Goal: Task Accomplishment & Management: Use online tool/utility

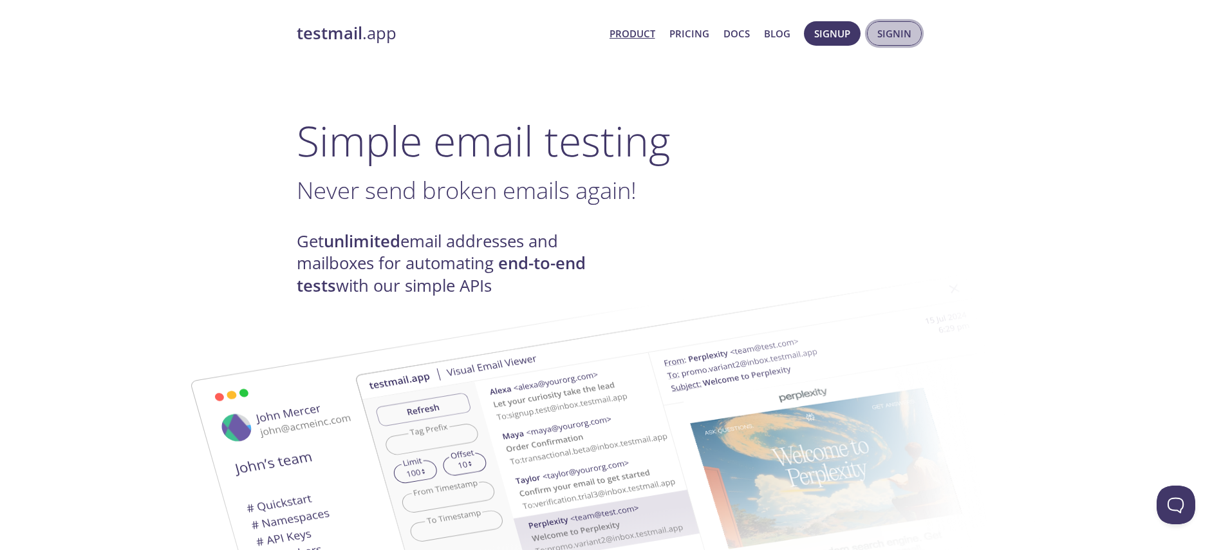
click at [880, 33] on span "Signin" at bounding box center [894, 33] width 34 height 17
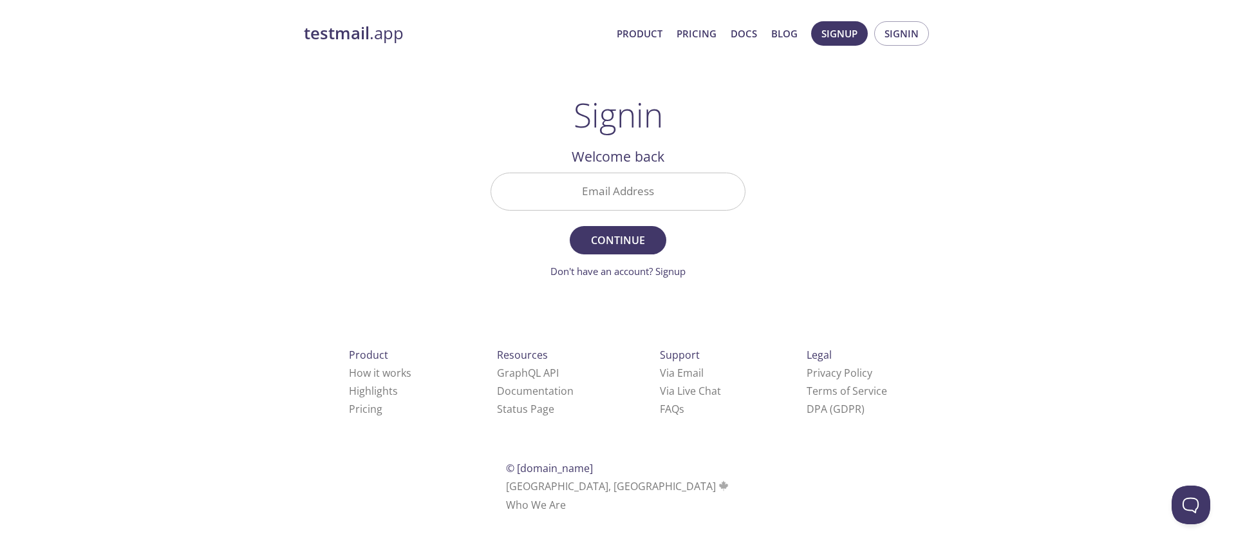
click at [626, 194] on input "Email Address" at bounding box center [618, 191] width 254 height 37
type input "[EMAIL_ADDRESS][DOMAIN_NAME]"
click at [642, 227] on button "Continue" at bounding box center [618, 240] width 97 height 28
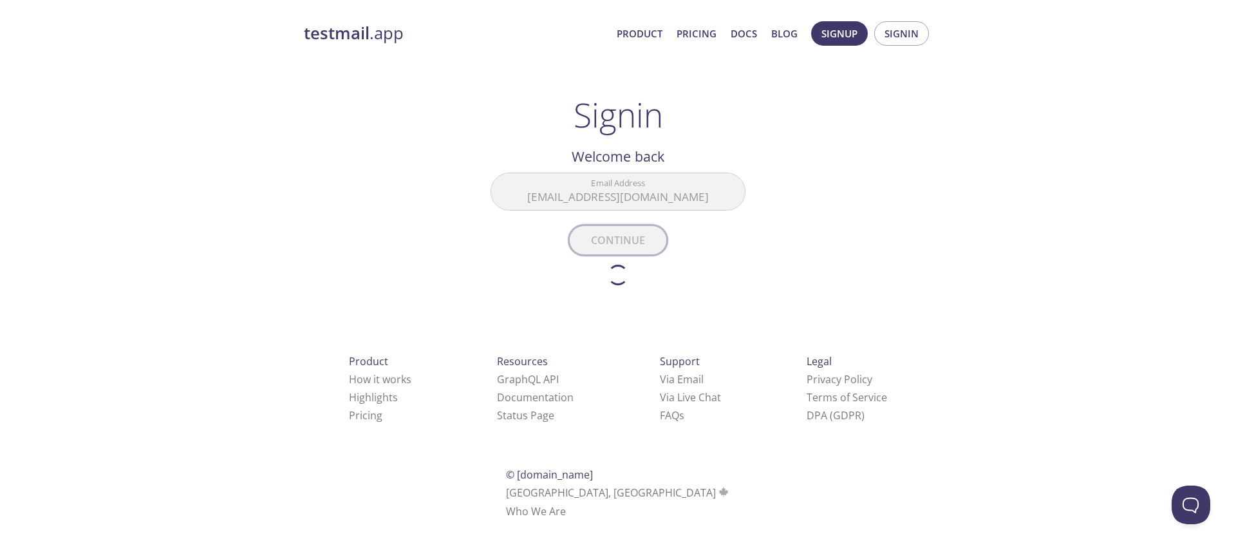
click at [642, 227] on form "Email Address [EMAIL_ADDRESS][DOMAIN_NAME] Continue Don't have an account? Sign…" at bounding box center [618, 229] width 255 height 113
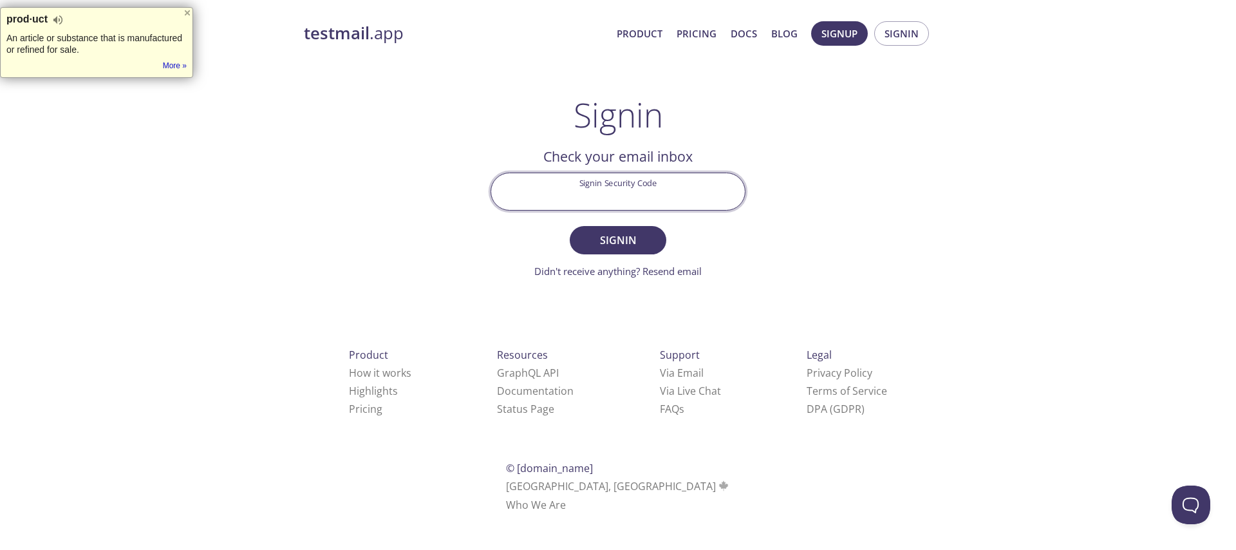
click at [637, 193] on input "Signin Security Code" at bounding box center [618, 191] width 254 height 37
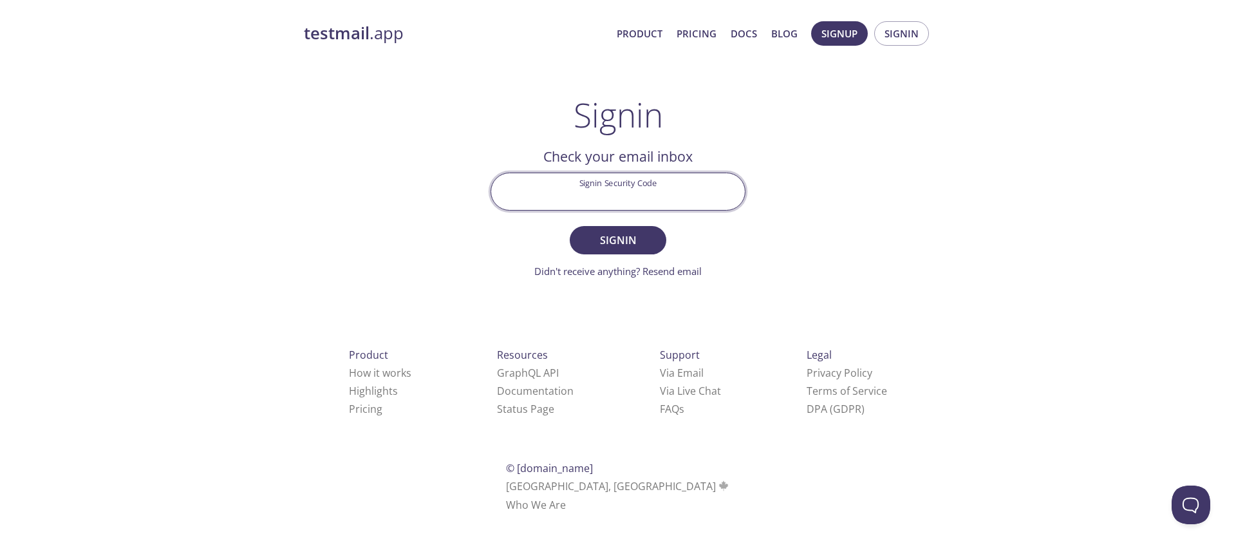
paste input "L4P4M5K"
type input "L4P4M5K"
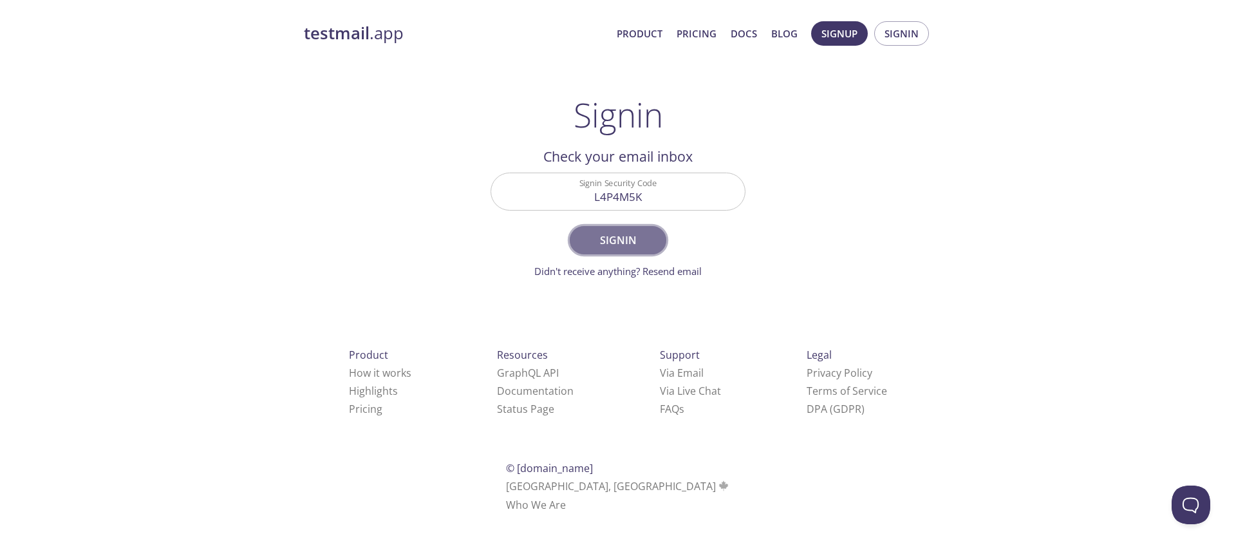
click at [614, 231] on span "Signin" at bounding box center [618, 240] width 68 height 18
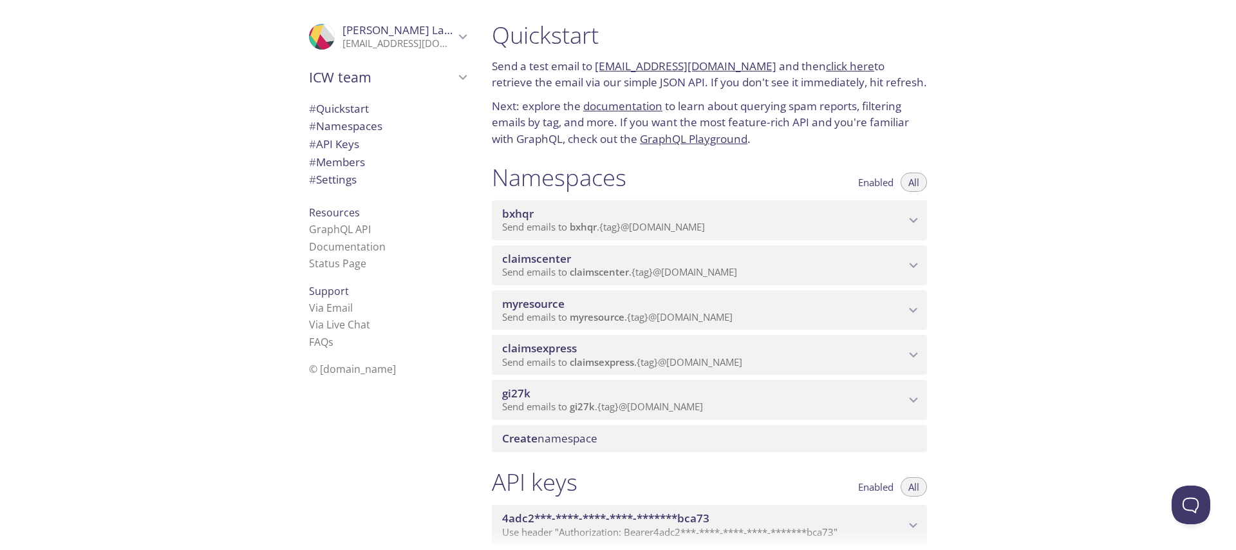
click at [636, 297] on span "myresource" at bounding box center [703, 304] width 403 height 14
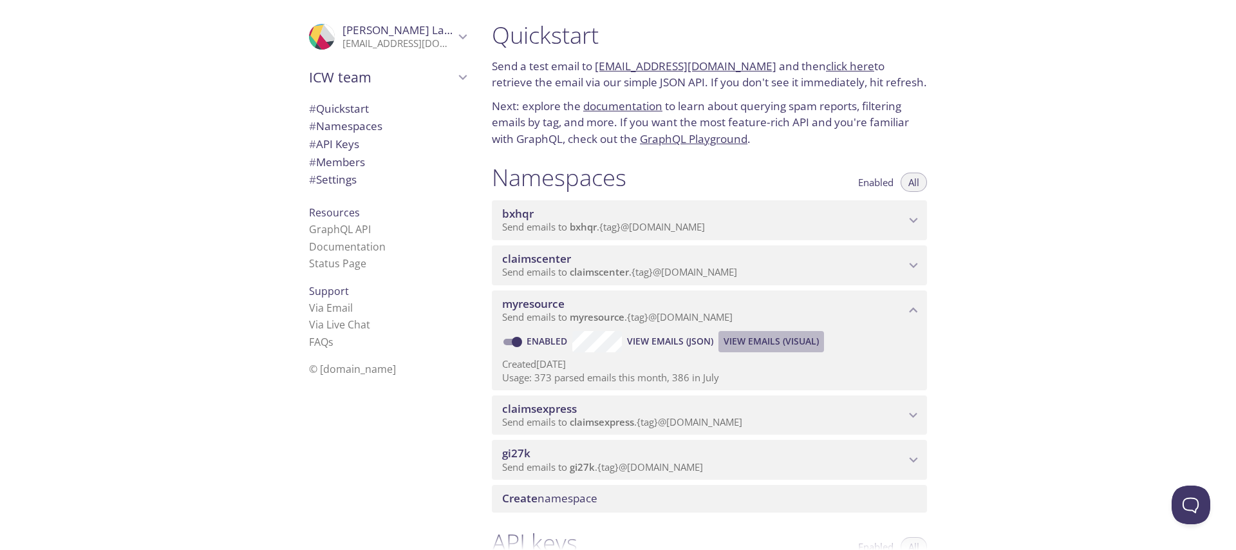
click at [753, 333] on span "View Emails (Visual)" at bounding box center [771, 340] width 95 height 15
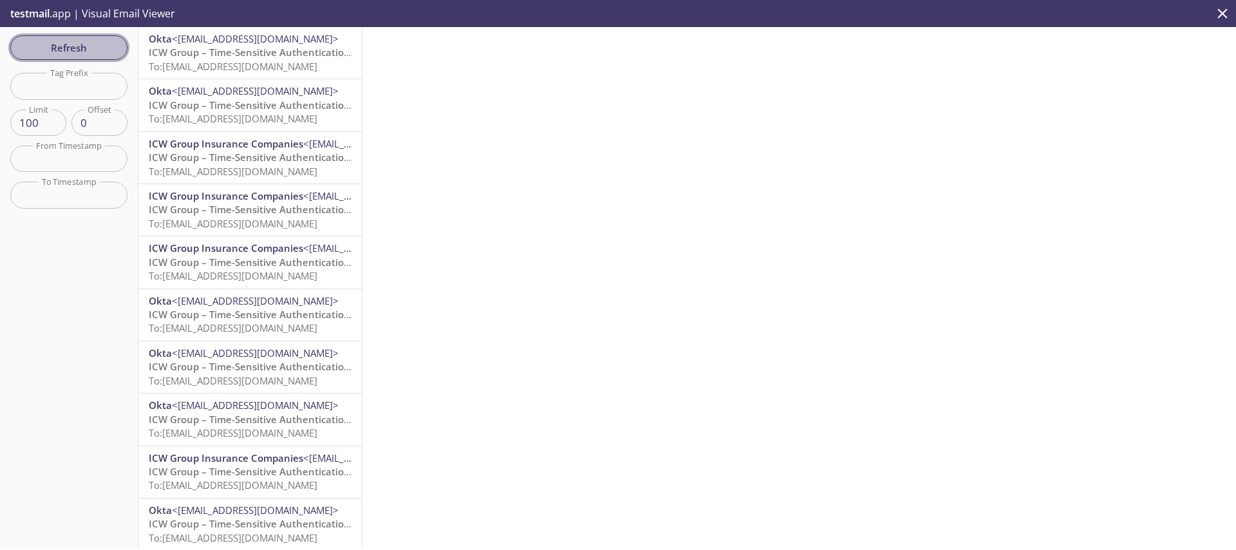
click at [80, 39] on span "Refresh" at bounding box center [69, 47] width 97 height 17
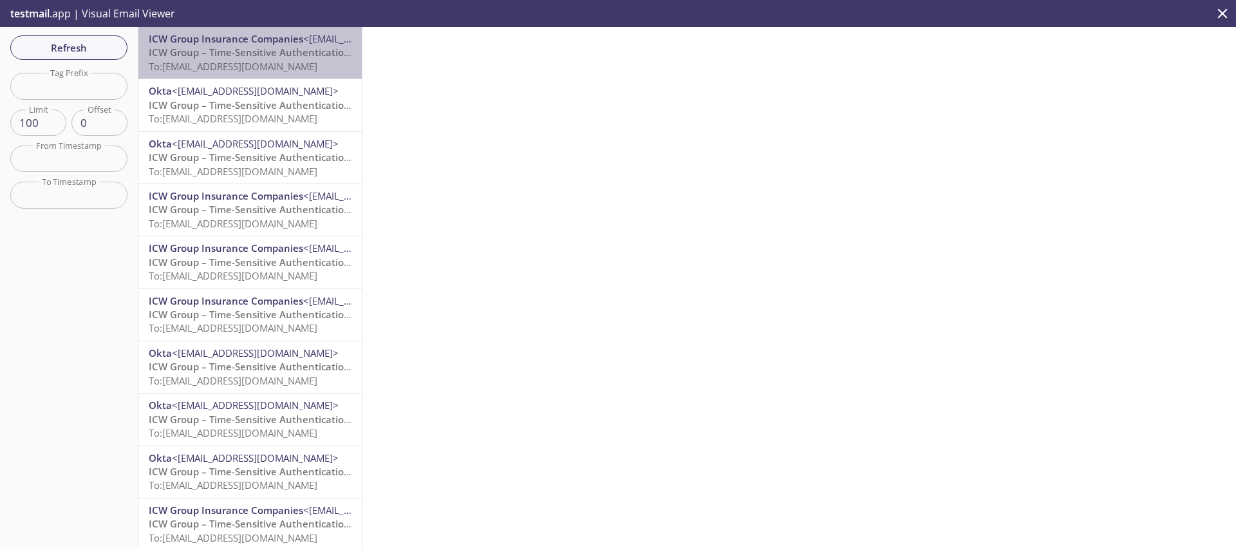
click at [269, 57] on span "ICW Group – Time-Sensitive Authentication Code" at bounding box center [263, 52] width 228 height 13
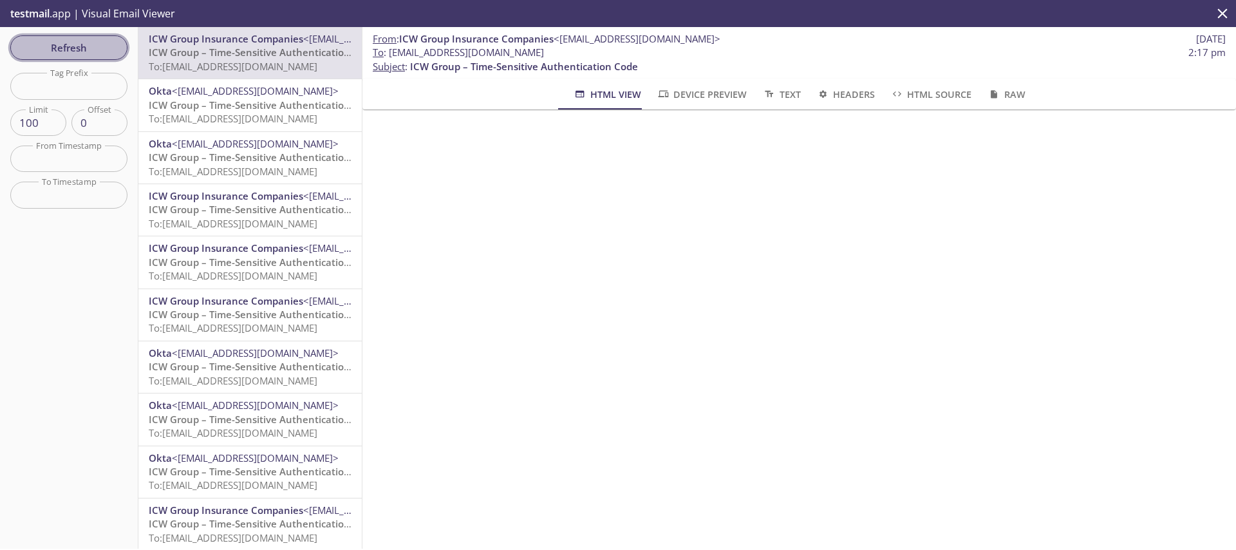
click at [27, 50] on span "Refresh" at bounding box center [69, 47] width 97 height 17
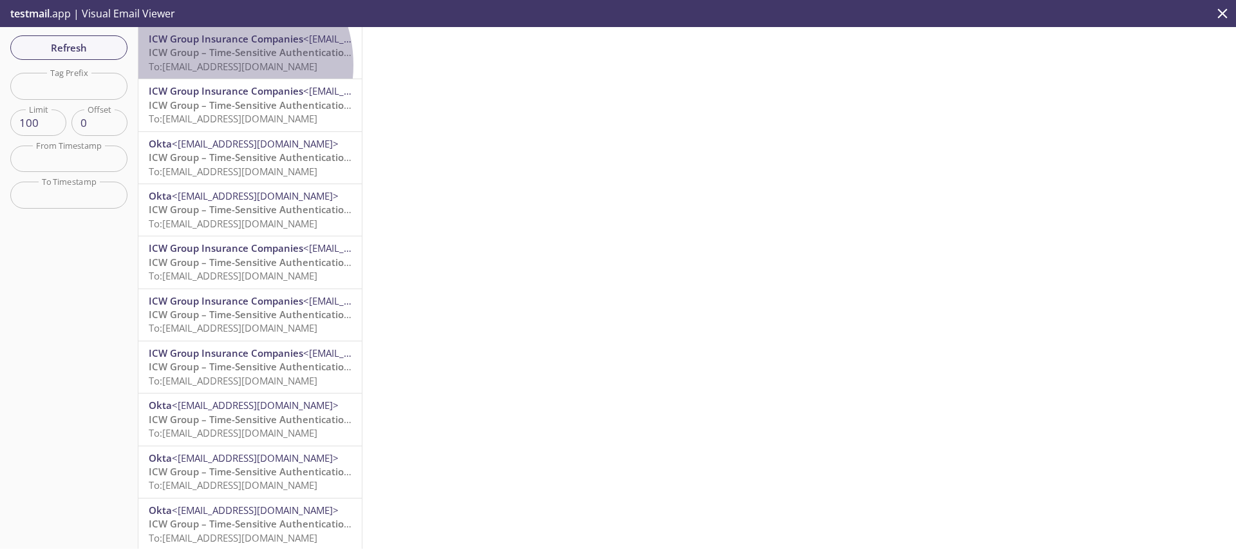
click at [218, 65] on span "To: [EMAIL_ADDRESS][DOMAIN_NAME]" at bounding box center [233, 66] width 169 height 13
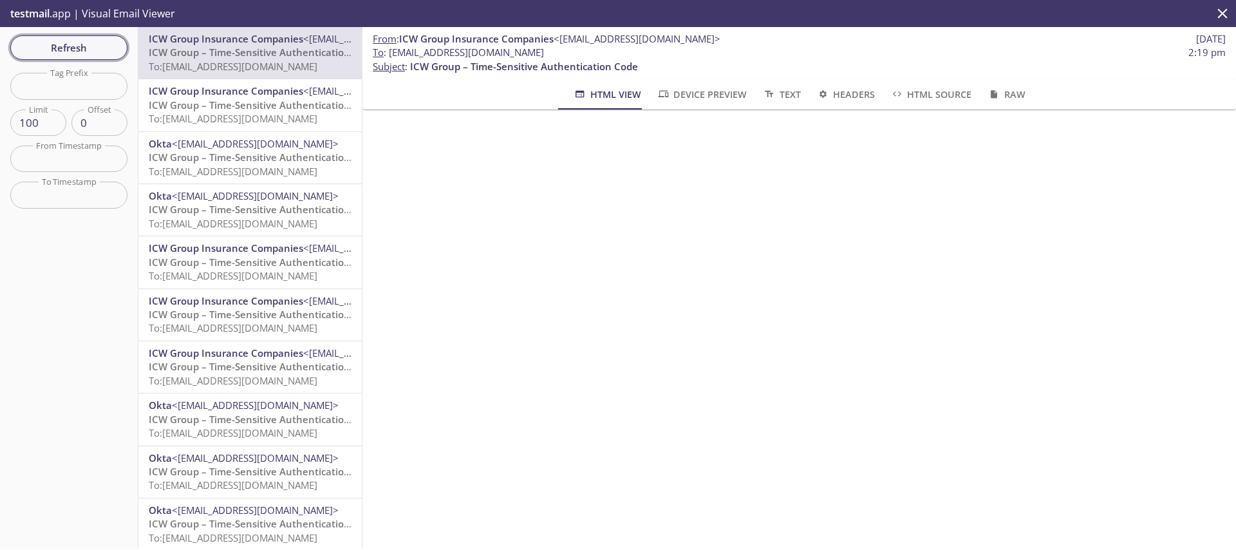
click at [97, 40] on span "Refresh" at bounding box center [69, 47] width 97 height 17
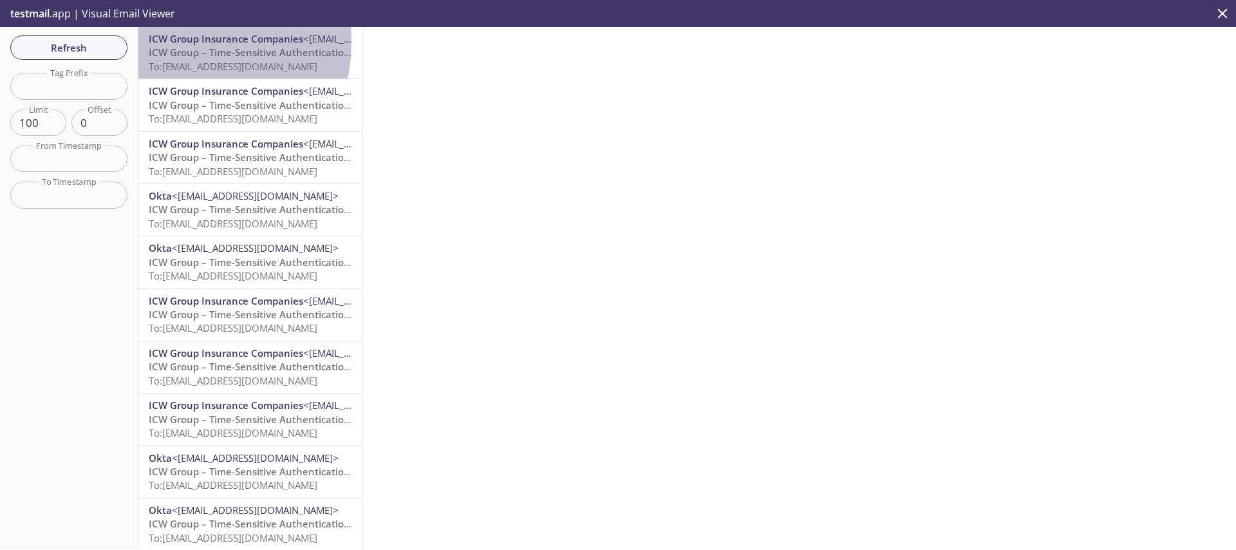
click at [167, 42] on span "ICW Group Insurance Companies" at bounding box center [226, 38] width 154 height 13
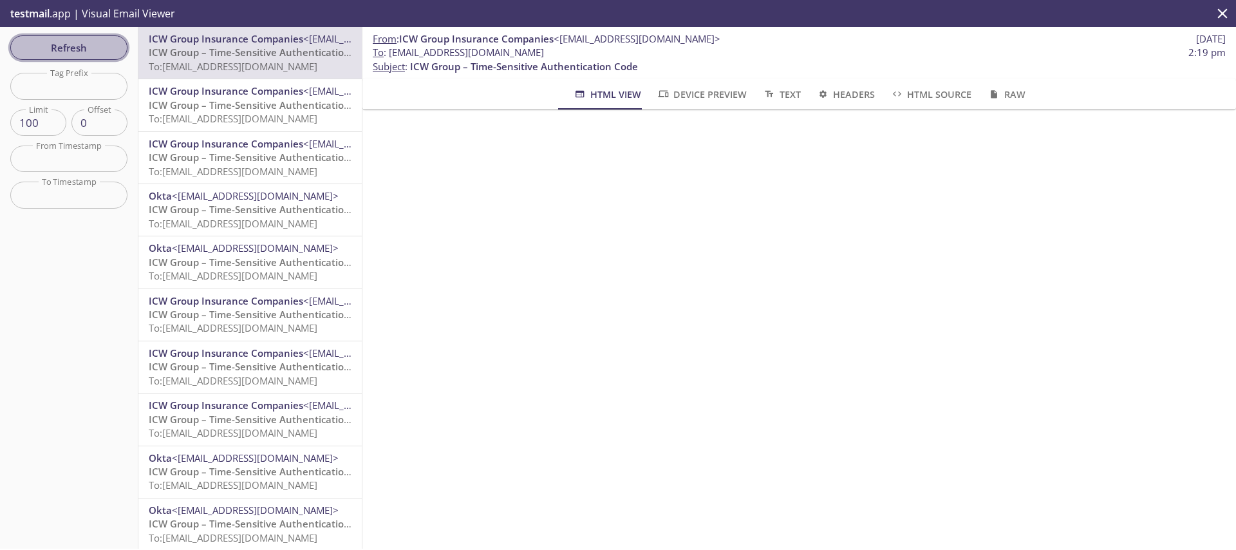
click at [73, 57] on button "Refresh" at bounding box center [68, 47] width 117 height 24
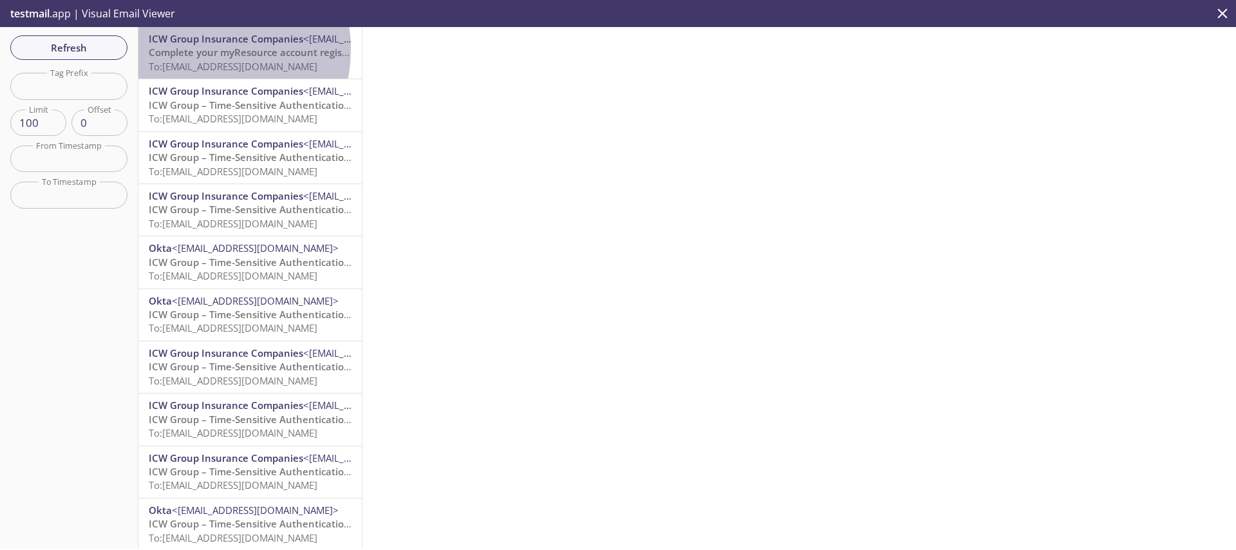
click at [195, 49] on span "Complete your myResource account registration" at bounding box center [261, 52] width 225 height 13
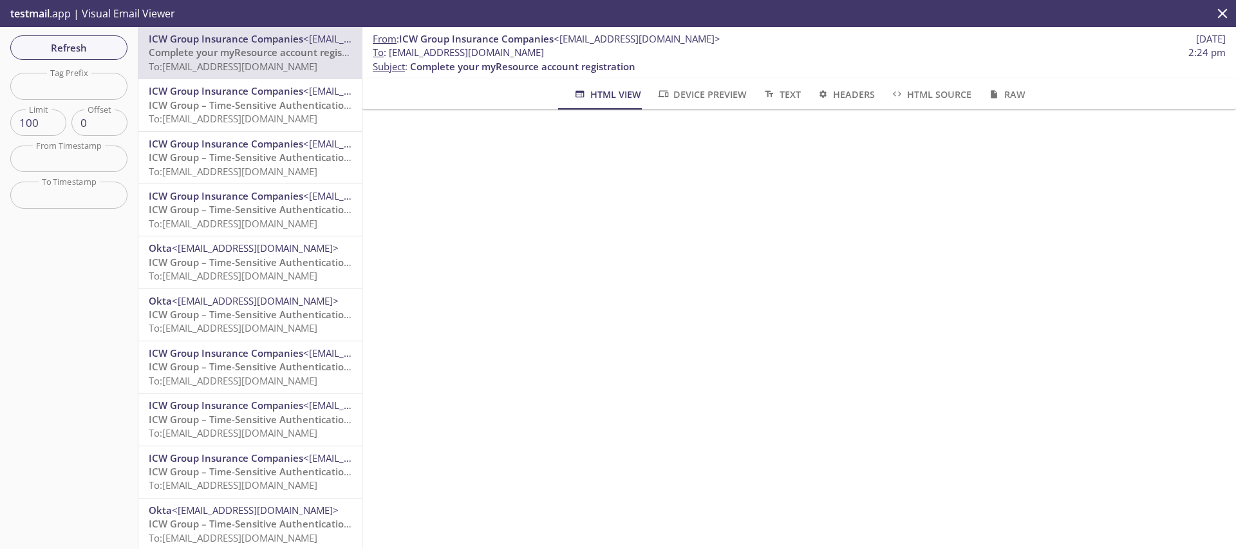
click at [58, 61] on div "Refresh Filters Tag Prefix Tag Prefix Limit 100 Limit Offset 0 Offset From Time…" at bounding box center [69, 287] width 138 height 521
click at [96, 48] on span "Refresh" at bounding box center [69, 47] width 97 height 17
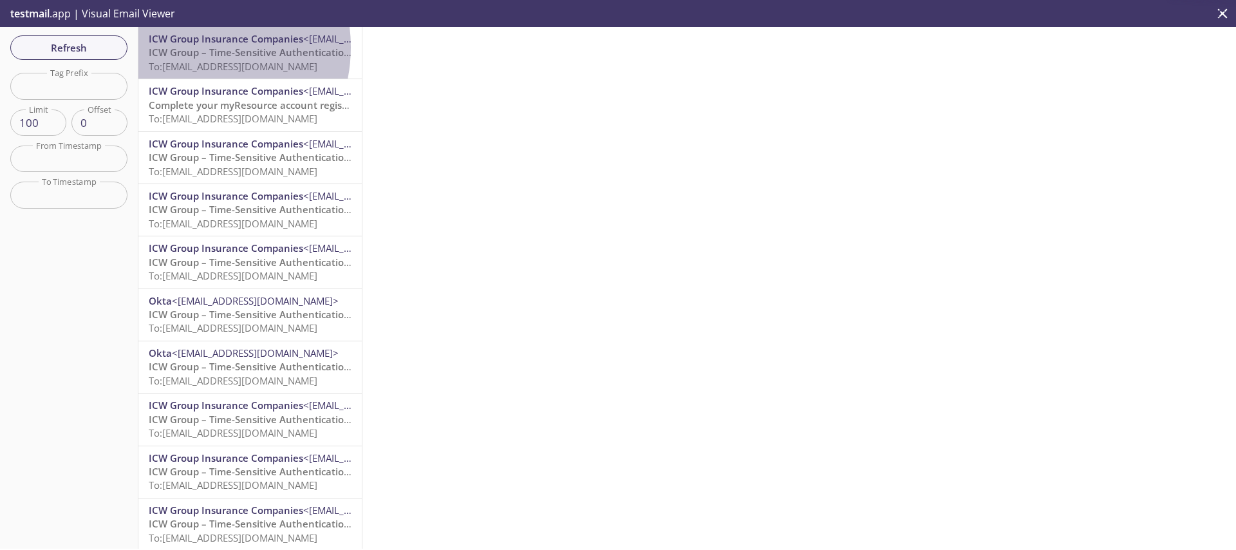
click at [186, 47] on span "ICW Group – Time-Sensitive Authentication Code" at bounding box center [263, 52] width 228 height 13
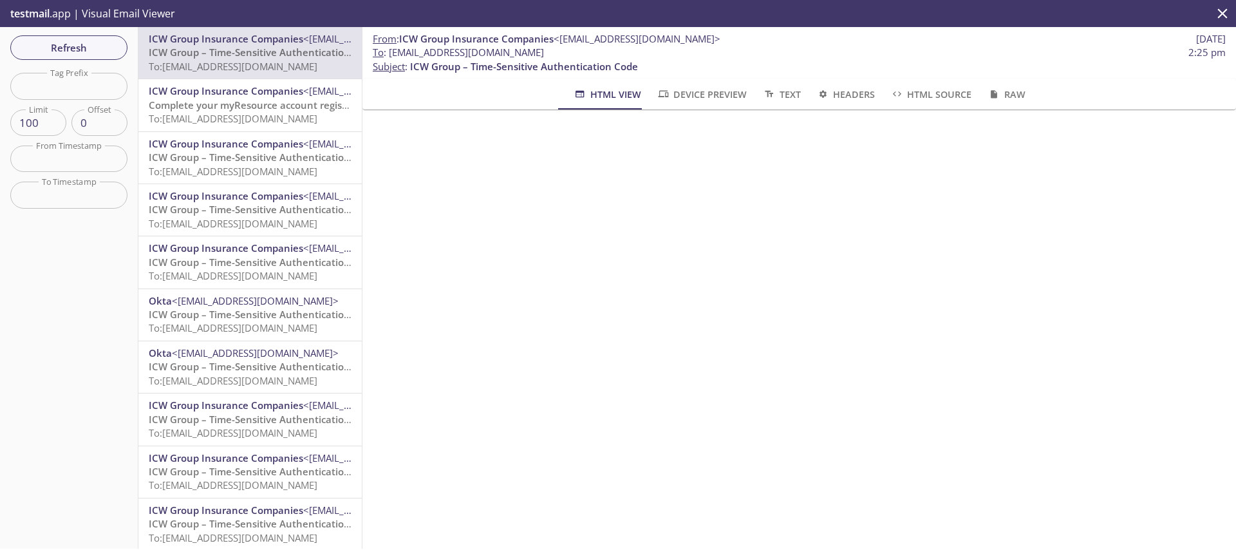
drag, startPoint x: 600, startPoint y: 51, endPoint x: 393, endPoint y: 45, distance: 207.4
click at [393, 46] on span "To : [EMAIL_ADDRESS][DOMAIN_NAME]" at bounding box center [458, 53] width 171 height 14
copy div ": ICW Group Insurance Companies <[EMAIL_ADDRESS][DOMAIN_NAME]> [DATE] To : [EMA…"
click at [609, 51] on span "To : [EMAIL_ADDRESS][DOMAIN_NAME] 2:25 pm" at bounding box center [799, 53] width 853 height 14
drag, startPoint x: 608, startPoint y: 51, endPoint x: 393, endPoint y: 57, distance: 215.1
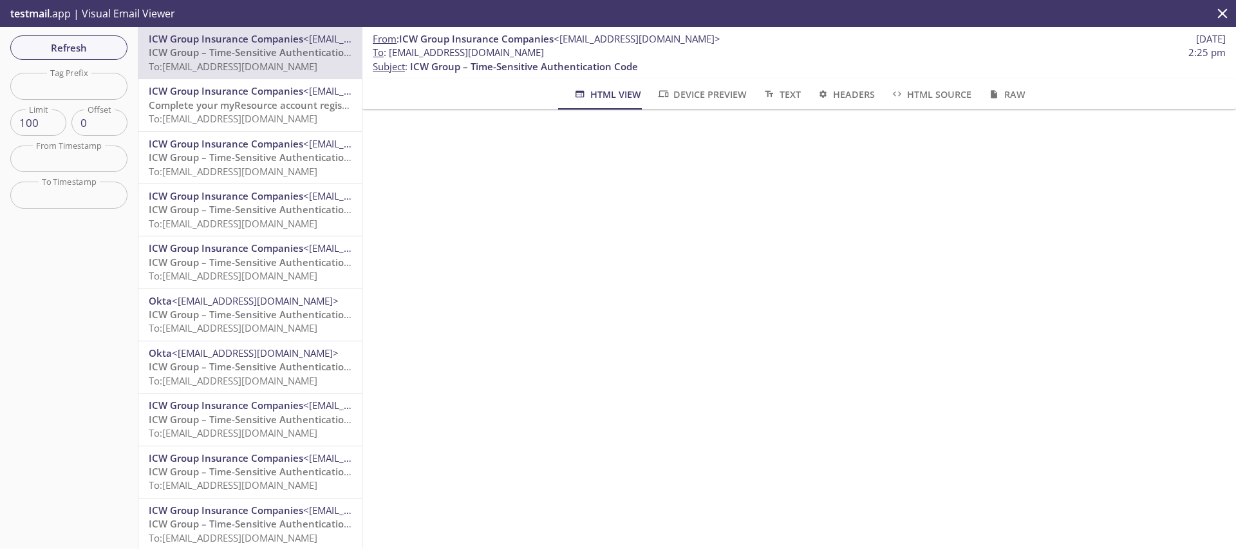
click at [393, 57] on span "To : [EMAIL_ADDRESS][DOMAIN_NAME] 2:25 pm" at bounding box center [799, 53] width 853 height 14
copy span "[EMAIL_ADDRESS][DOMAIN_NAME]"
